Goal: Information Seeking & Learning: Learn about a topic

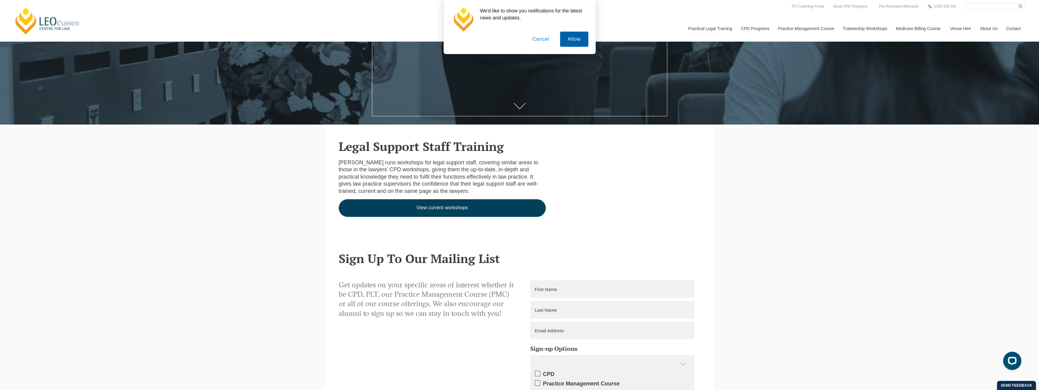
click at [571, 40] on button "Allow" at bounding box center [574, 39] width 28 height 15
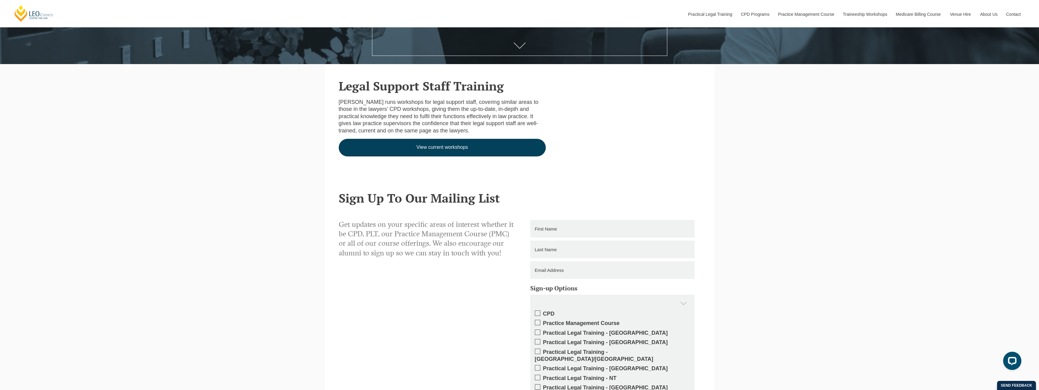
scroll to position [294, 0]
click at [436, 149] on link "View current workshops" at bounding box center [442, 148] width 207 height 18
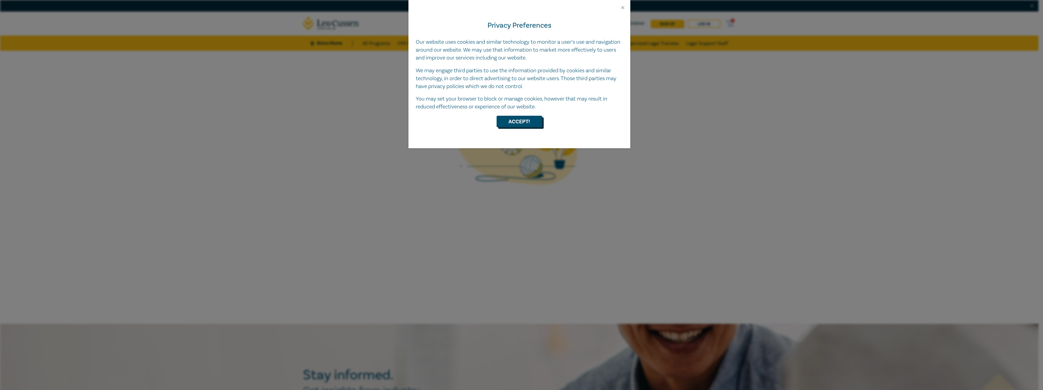
drag, startPoint x: 508, startPoint y: 122, endPoint x: 502, endPoint y: 122, distance: 6.1
click at [509, 122] on button "Accept!" at bounding box center [520, 122] width 46 height 12
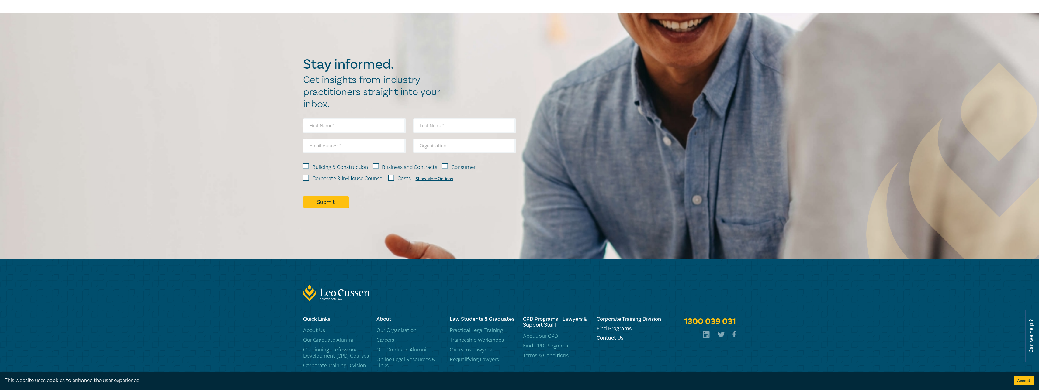
scroll to position [351, 0]
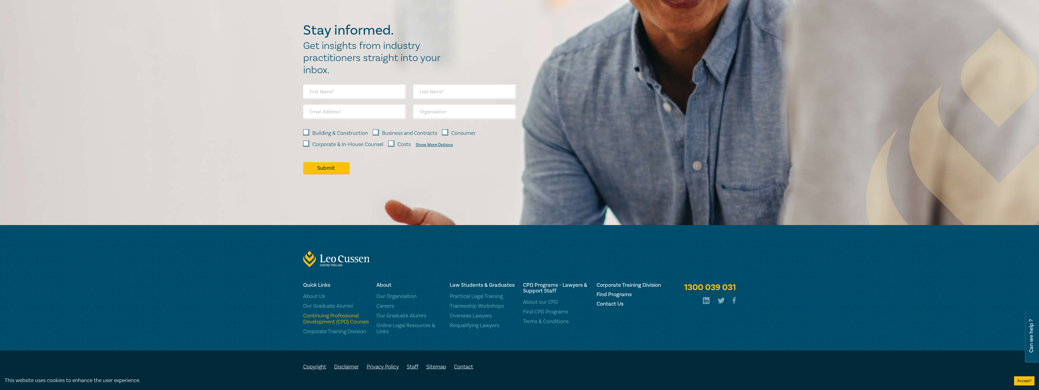
click at [322, 320] on link "Continuing Professional Development (CPD) Courses" at bounding box center [336, 319] width 66 height 12
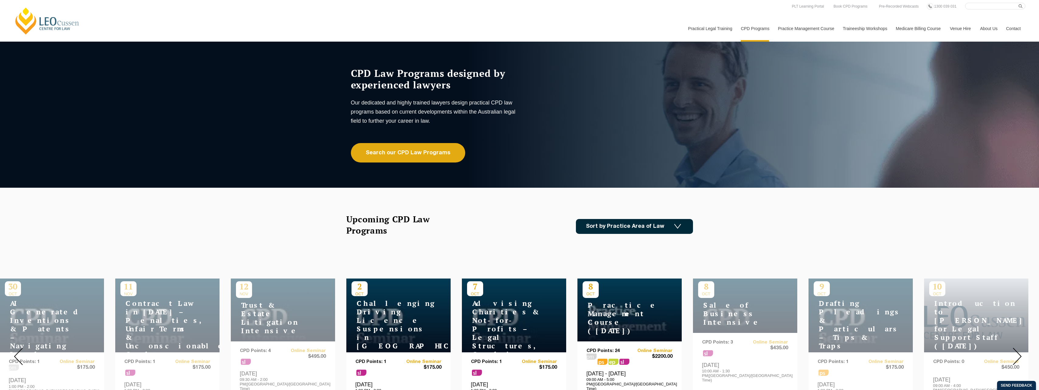
click at [675, 228] on img at bounding box center [677, 226] width 7 height 5
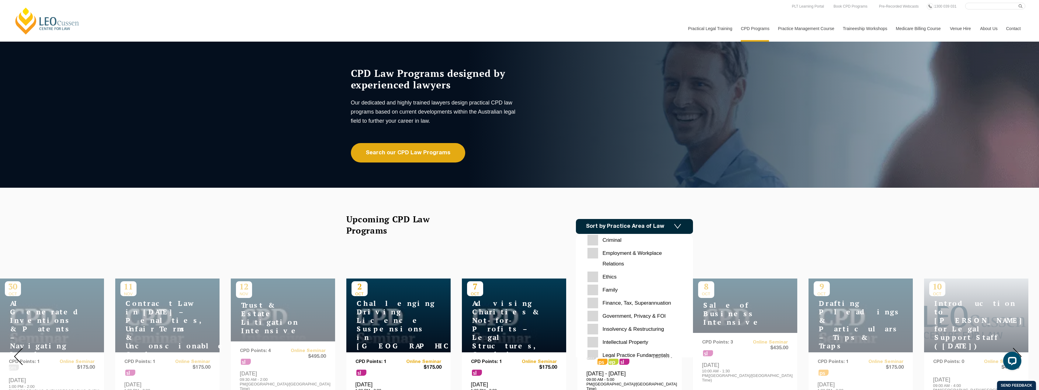
scroll to position [91, 0]
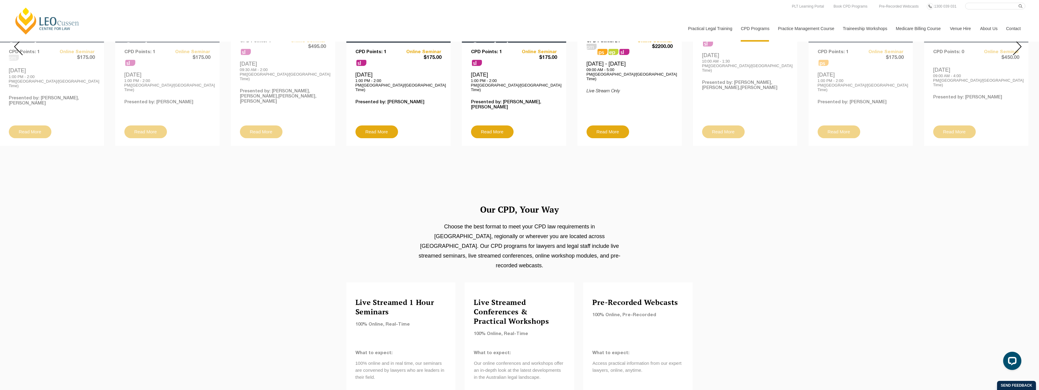
scroll to position [0, 0]
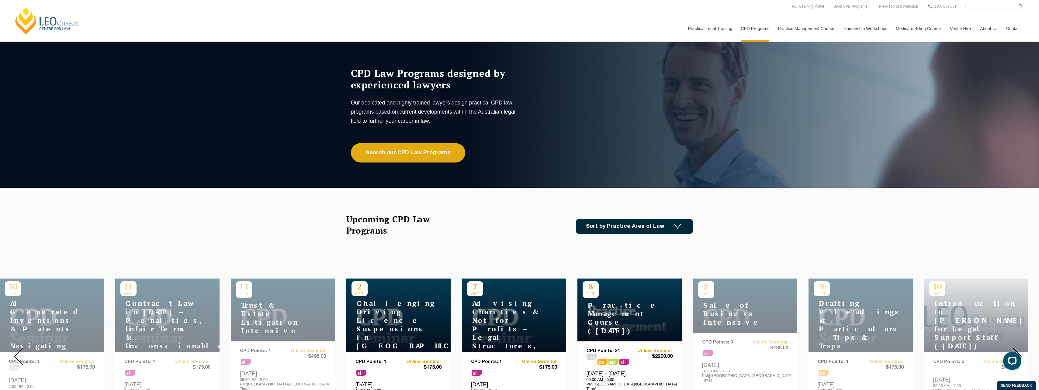
drag, startPoint x: 797, startPoint y: 311, endPoint x: 790, endPoint y: 110, distance: 201.0
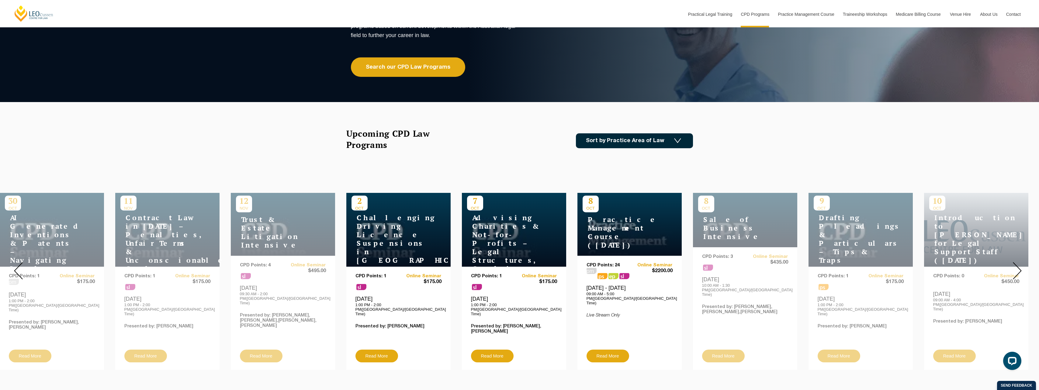
scroll to position [91, 0]
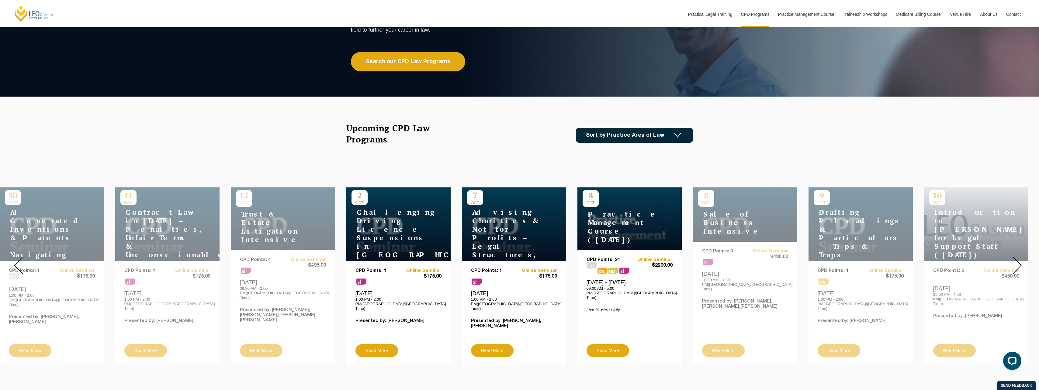
click at [669, 131] on link "Sort by Practice Area of Law" at bounding box center [634, 135] width 117 height 15
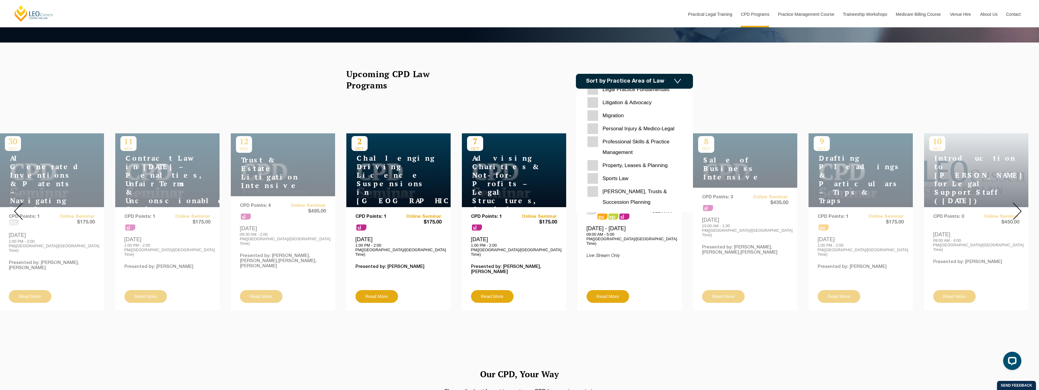
scroll to position [152, 0]
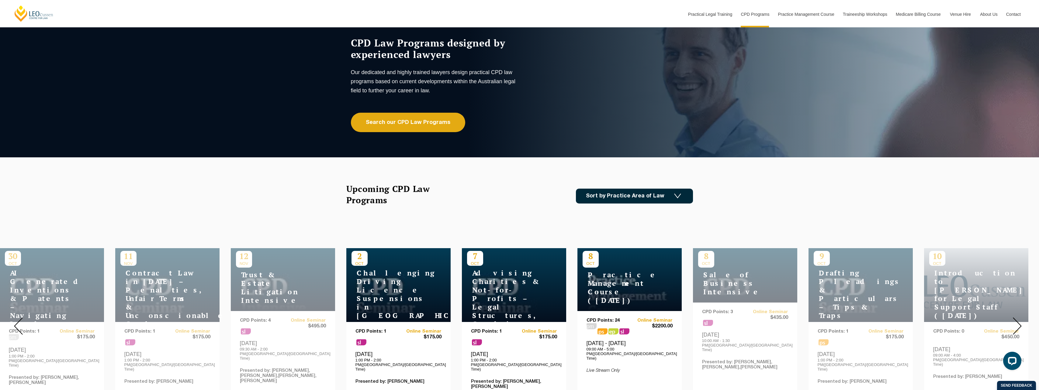
scroll to position [0, 0]
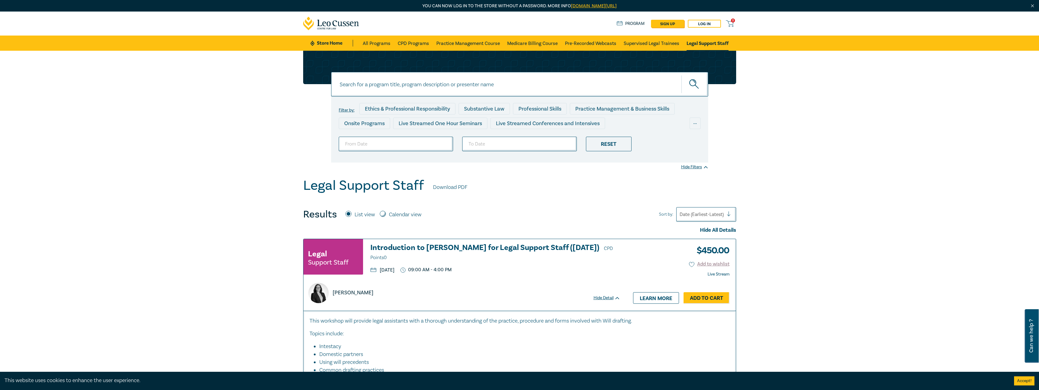
click at [416, 86] on input at bounding box center [519, 84] width 377 height 25
click at [411, 45] on link "CPD Programs" at bounding box center [413, 43] width 31 height 15
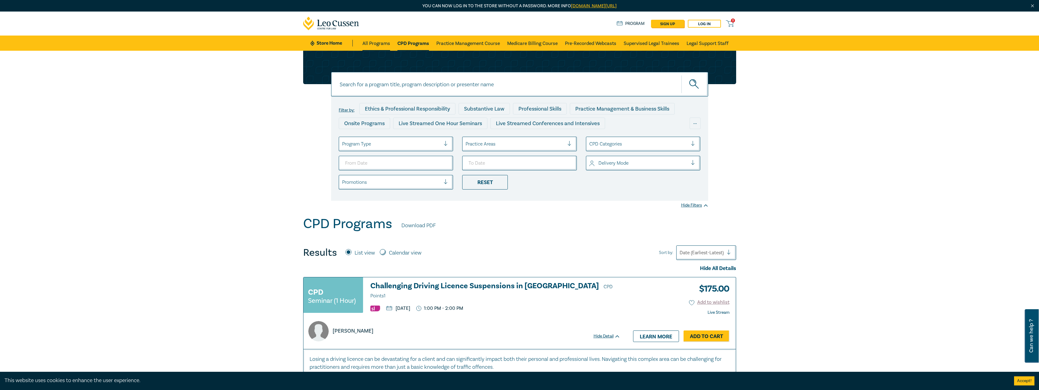
click at [379, 44] on link "All Programs" at bounding box center [376, 43] width 28 height 15
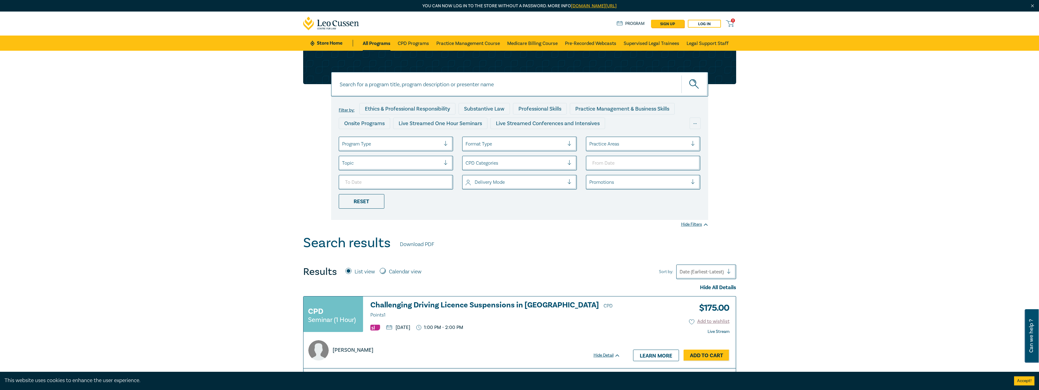
click at [385, 81] on input at bounding box center [519, 84] width 377 height 25
type input "legal support staff"
click at [681, 75] on button "submit" at bounding box center [694, 84] width 27 height 19
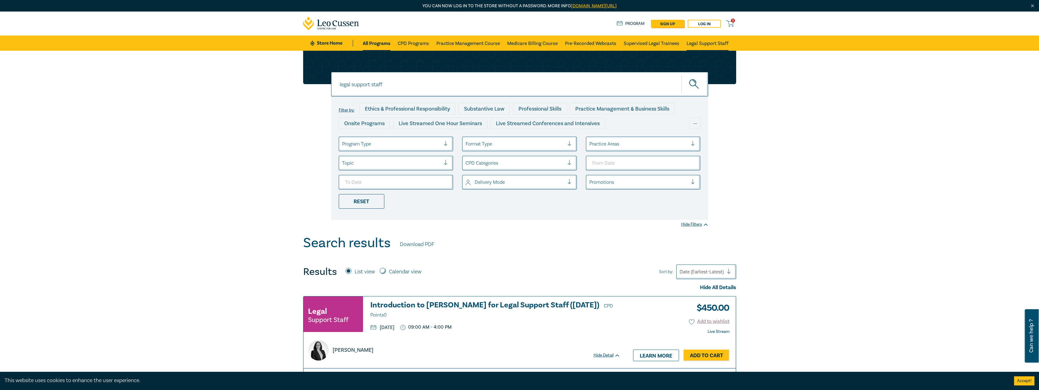
click at [717, 44] on link "Legal Support Staff" at bounding box center [707, 43] width 42 height 15
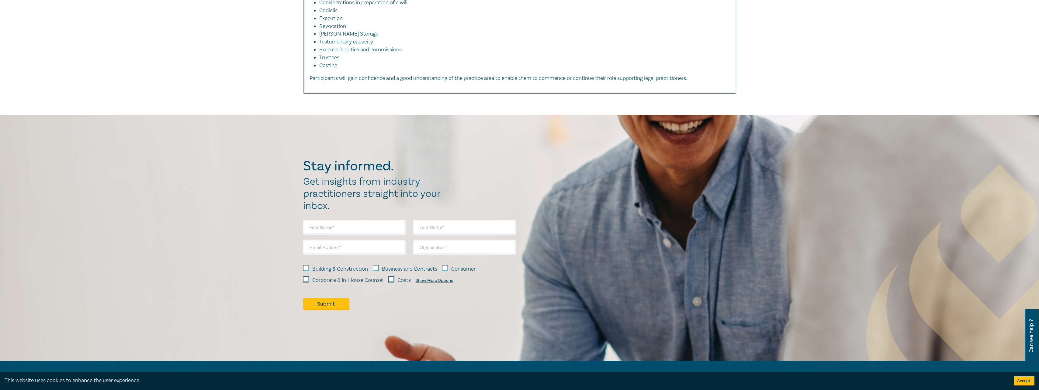
scroll to position [456, 0]
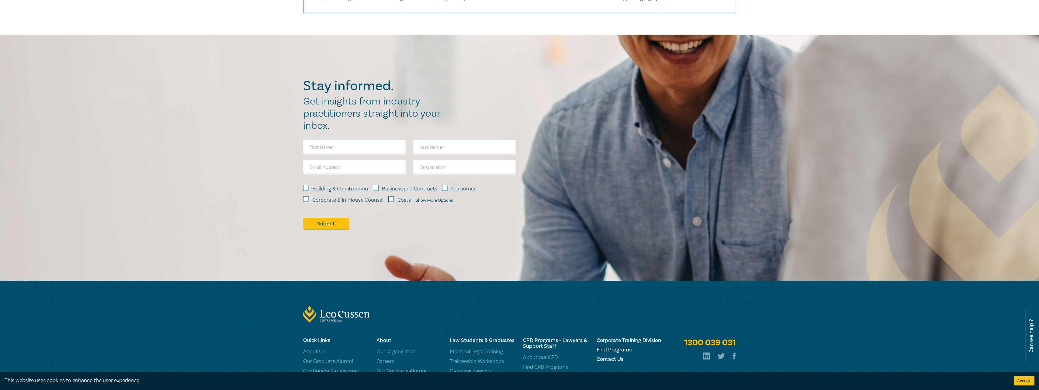
click at [447, 201] on div "Show More Options" at bounding box center [434, 200] width 37 height 5
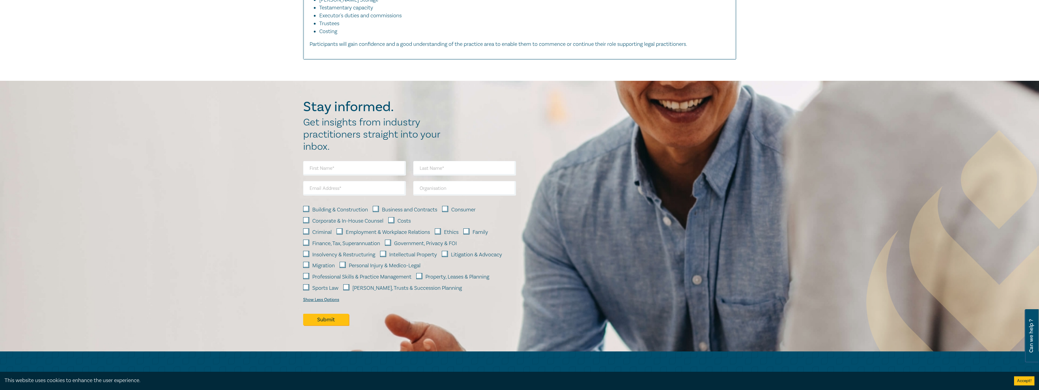
scroll to position [269, 0]
